Goal: Transaction & Acquisition: Purchase product/service

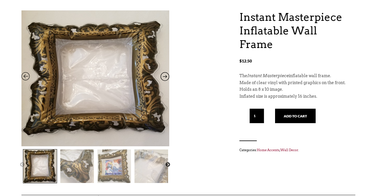
scroll to position [63, 0]
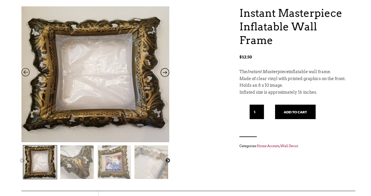
click at [84, 152] on img at bounding box center [77, 163] width 34 height 34
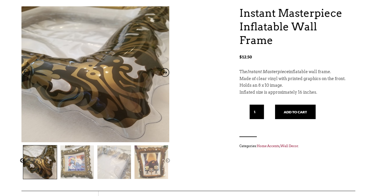
click at [84, 152] on img at bounding box center [77, 163] width 34 height 34
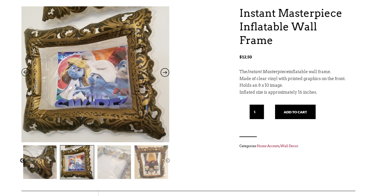
click at [108, 158] on img at bounding box center [114, 163] width 34 height 34
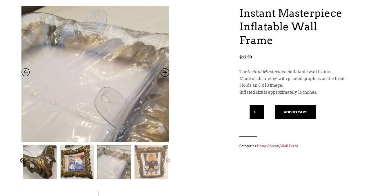
click at [148, 163] on img at bounding box center [151, 163] width 34 height 34
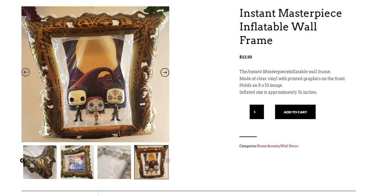
click at [22, 158] on button "Previous" at bounding box center [22, 161] width 6 height 6
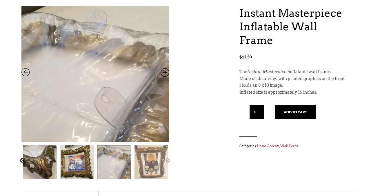
click at [37, 166] on img at bounding box center [40, 163] width 34 height 34
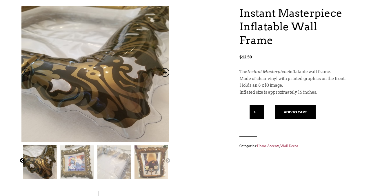
click at [23, 160] on button "Previous" at bounding box center [22, 161] width 6 height 6
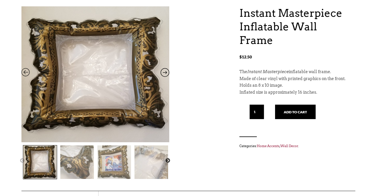
click at [35, 164] on img at bounding box center [40, 163] width 34 height 34
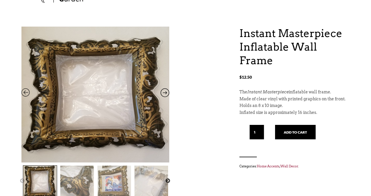
scroll to position [0, 0]
